Goal: Navigation & Orientation: Find specific page/section

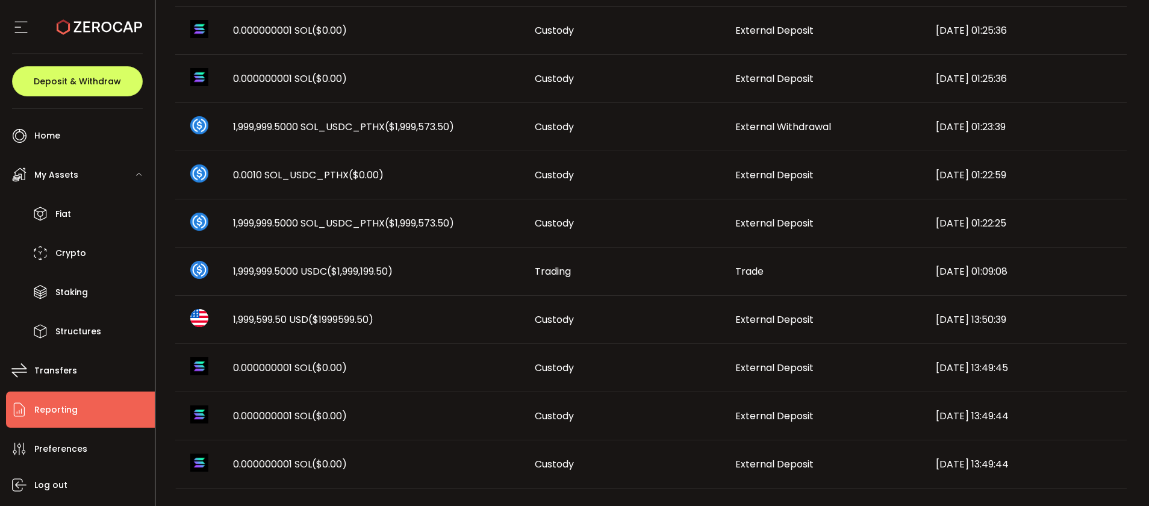
scroll to position [675, 0]
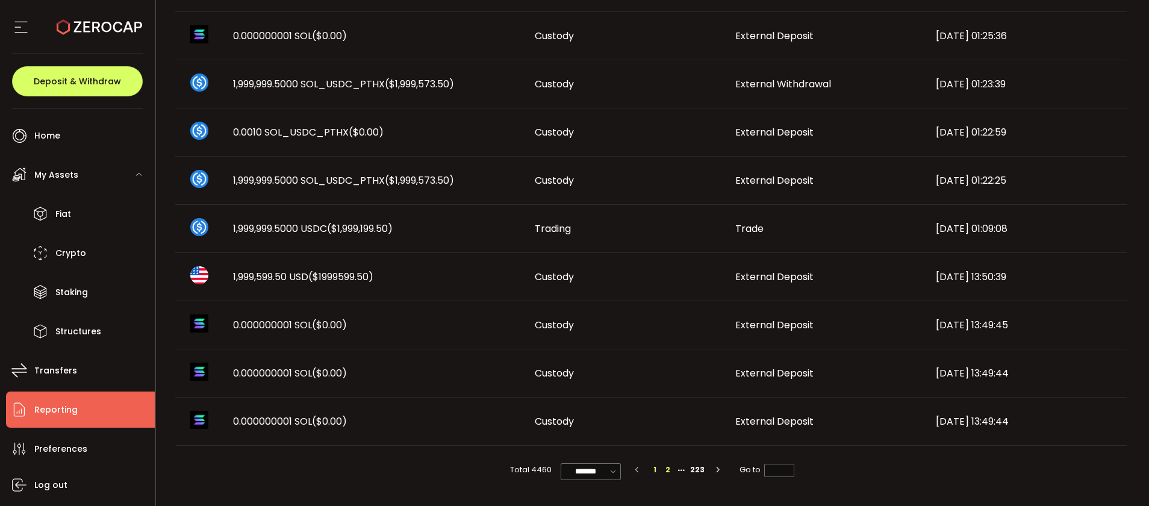
click at [668, 470] on li "2" at bounding box center [667, 469] width 13 height 13
type input "*"
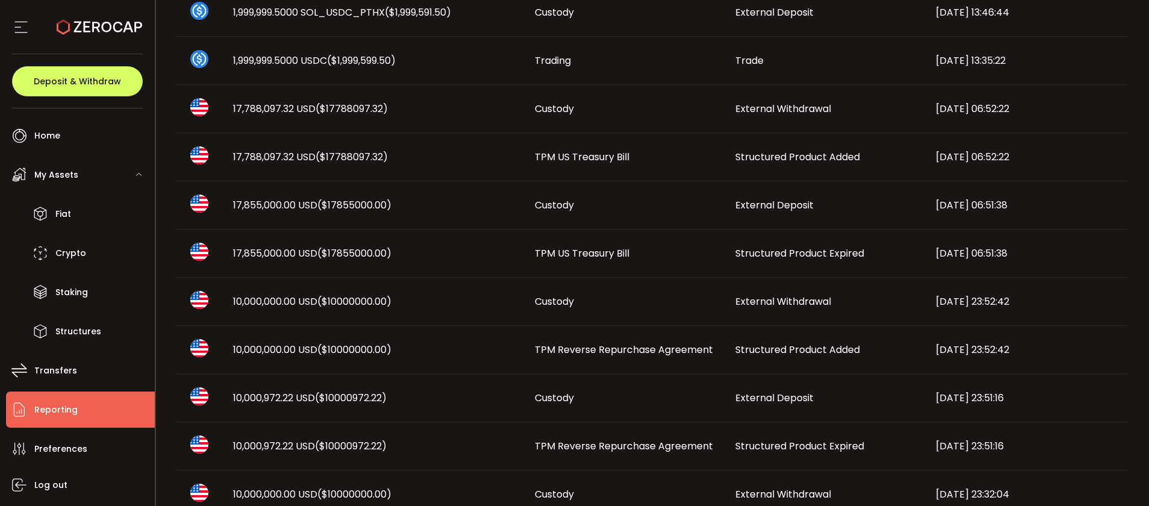
scroll to position [0, 0]
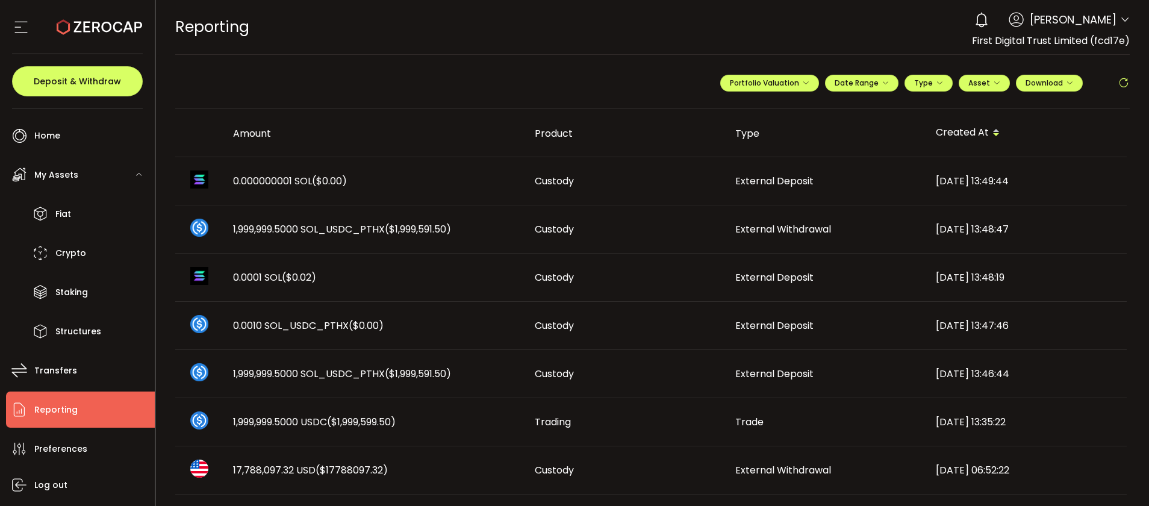
click at [511, 83] on div "**********" at bounding box center [652, 88] width 955 height 42
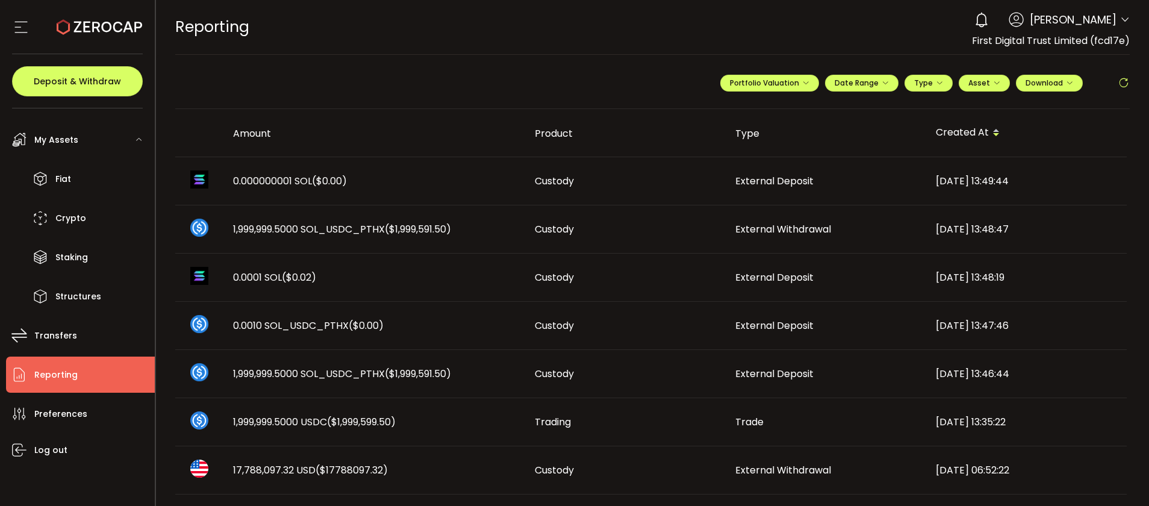
scroll to position [181, 0]
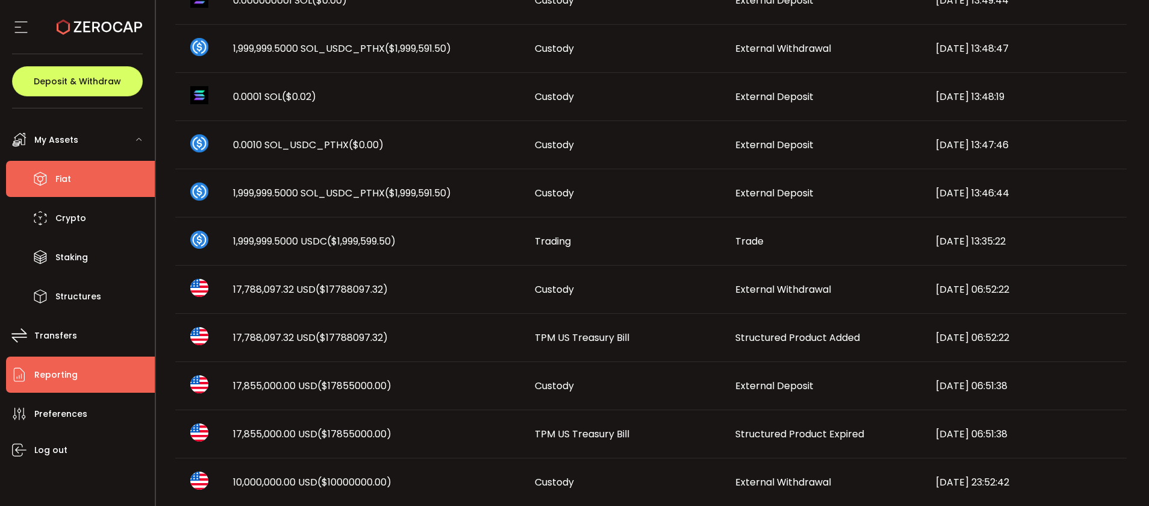
click at [84, 168] on li "Fiat" at bounding box center [80, 179] width 149 height 36
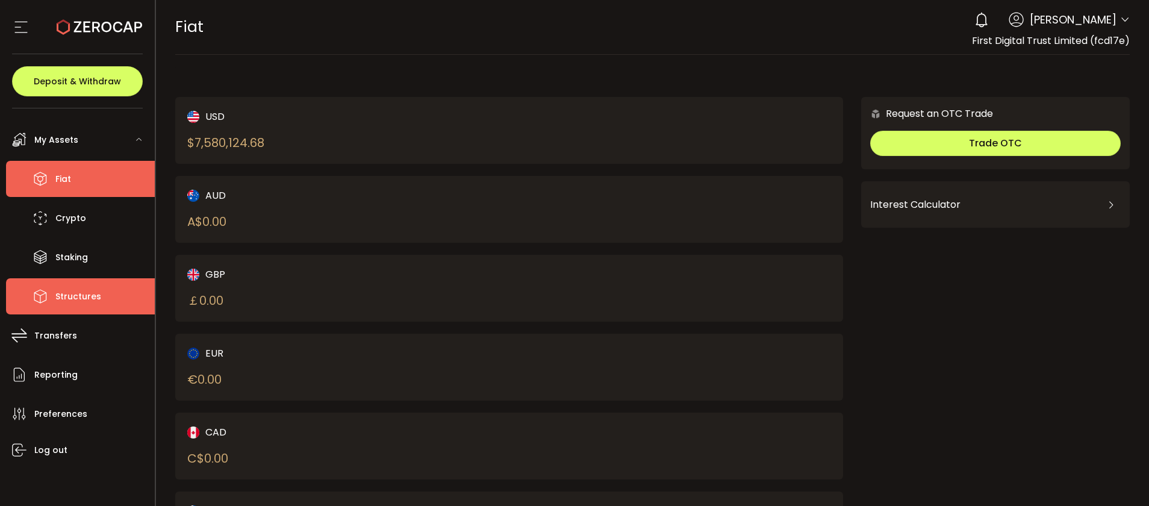
click at [89, 297] on span "Structures" at bounding box center [78, 296] width 46 height 17
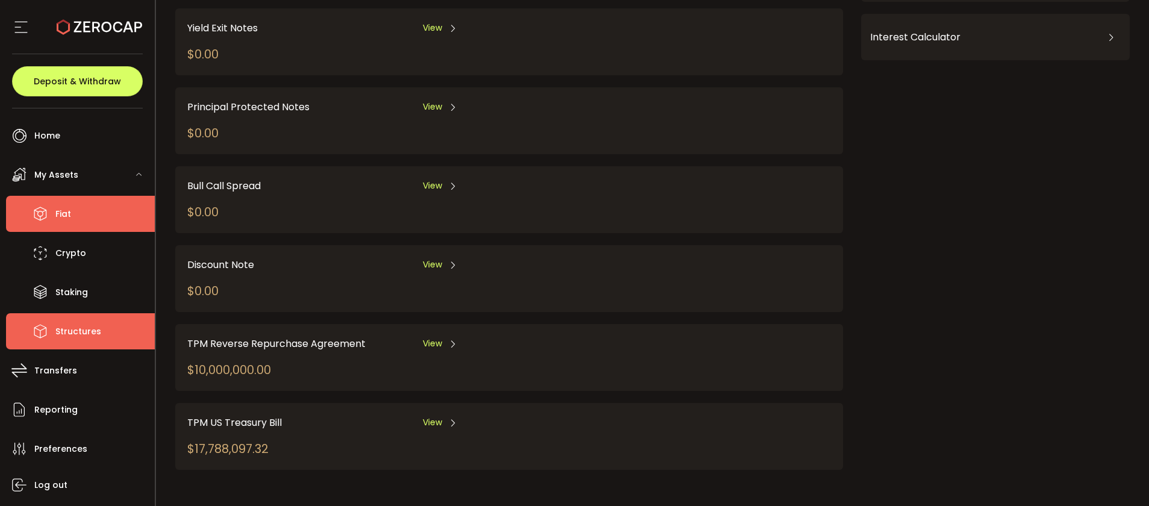
click at [65, 210] on span "Fiat" at bounding box center [63, 213] width 16 height 17
